Goal: Information Seeking & Learning: Understand process/instructions

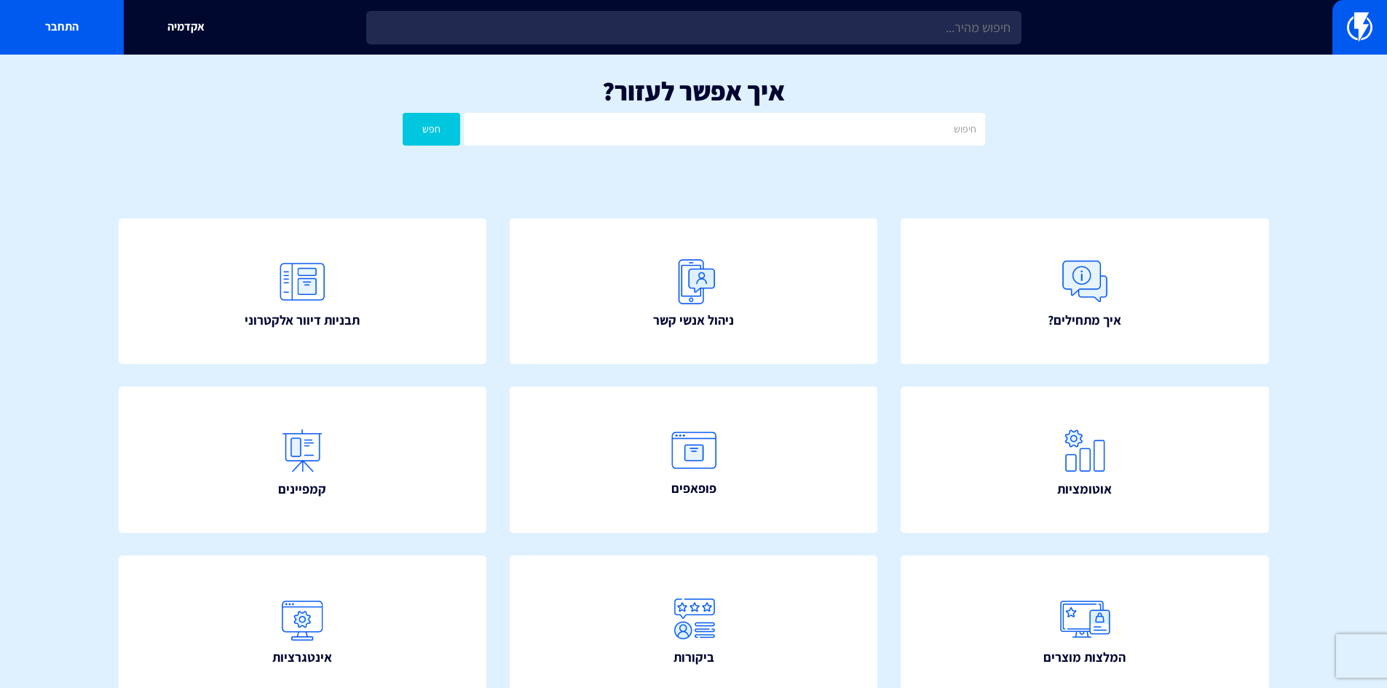
click at [655, 129] on input "text" at bounding box center [724, 129] width 521 height 33
type input "אימות דומיין"
click at [403, 113] on button "חפש" at bounding box center [432, 129] width 58 height 33
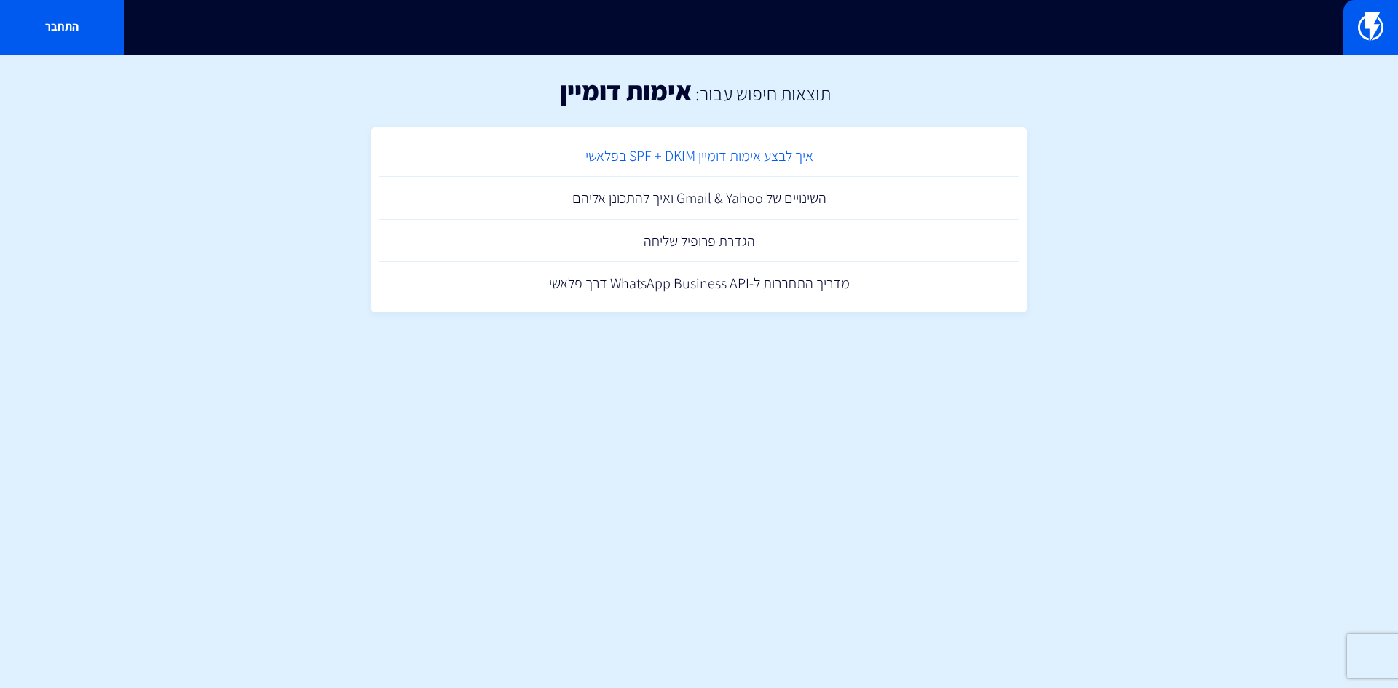
click at [746, 152] on link "איך לבצע אימות דומיין SPF + DKIM בפלאשי" at bounding box center [699, 156] width 641 height 43
